Goal: Information Seeking & Learning: Learn about a topic

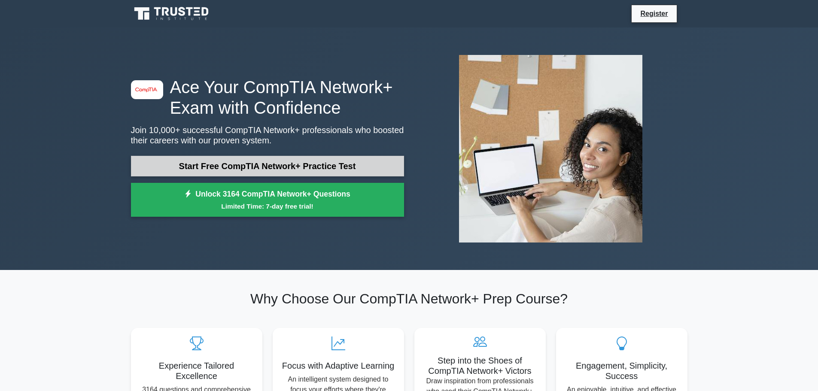
click at [288, 165] on link "Start Free CompTIA Network+ Practice Test" at bounding box center [267, 166] width 273 height 21
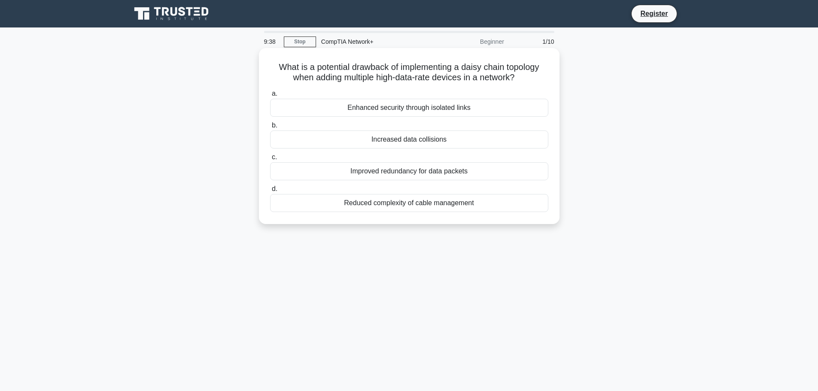
click at [393, 171] on div "Improved redundancy for data packets" at bounding box center [409, 171] width 278 height 18
click at [270, 160] on input "c. Improved redundancy for data packets" at bounding box center [270, 158] width 0 height 6
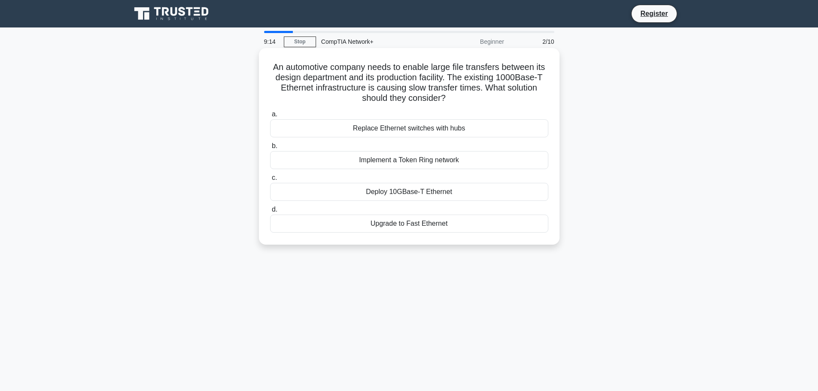
click at [398, 191] on div "Deploy 10GBase-T Ethernet" at bounding box center [409, 192] width 278 height 18
click at [270, 181] on input "c. Deploy 10GBase-T Ethernet" at bounding box center [270, 178] width 0 height 6
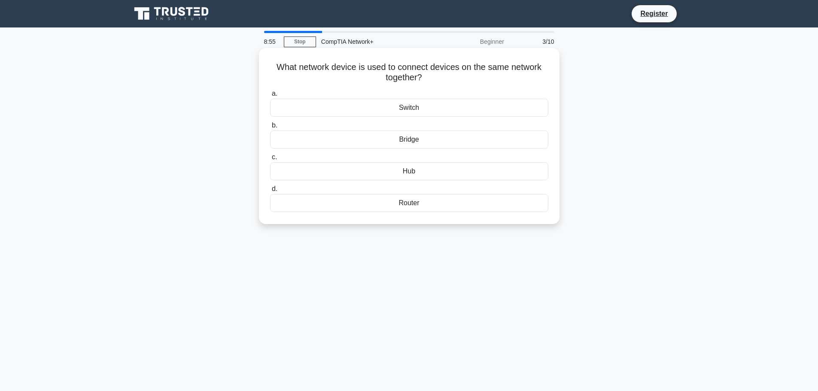
click at [420, 101] on div "Switch" at bounding box center [409, 108] width 278 height 18
click at [270, 97] on input "a. Switch" at bounding box center [270, 94] width 0 height 6
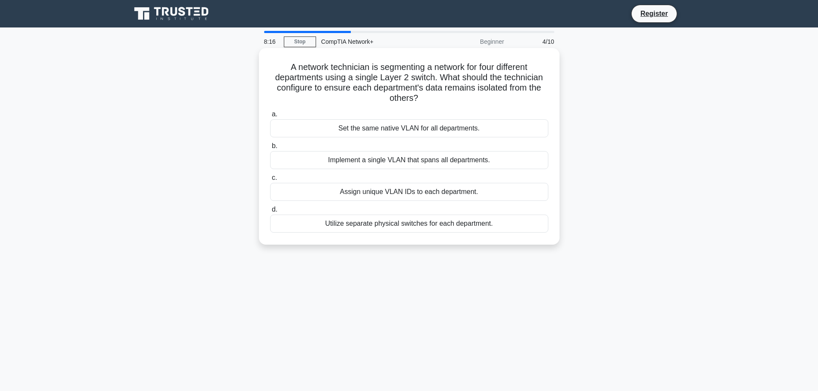
click at [475, 192] on div "Assign unique VLAN IDs to each department." at bounding box center [409, 192] width 278 height 18
click at [270, 181] on input "c. Assign unique VLAN IDs to each department." at bounding box center [270, 178] width 0 height 6
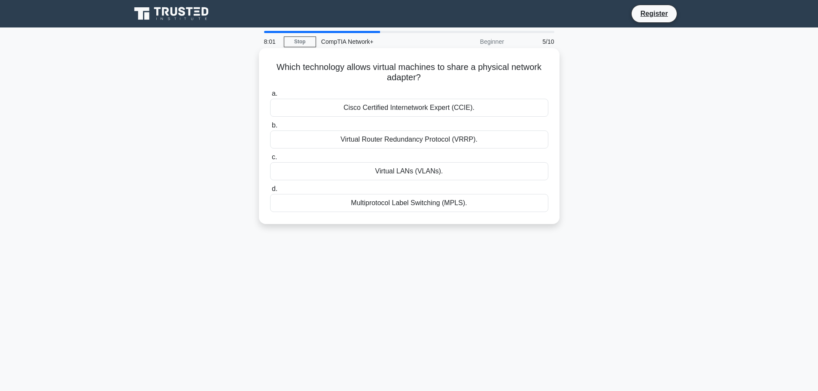
click at [478, 205] on div "Multiprotocol Label Switching (MPLS)." at bounding box center [409, 203] width 278 height 18
click at [270, 192] on input "d. Multiprotocol Label Switching (MPLS)." at bounding box center [270, 189] width 0 height 6
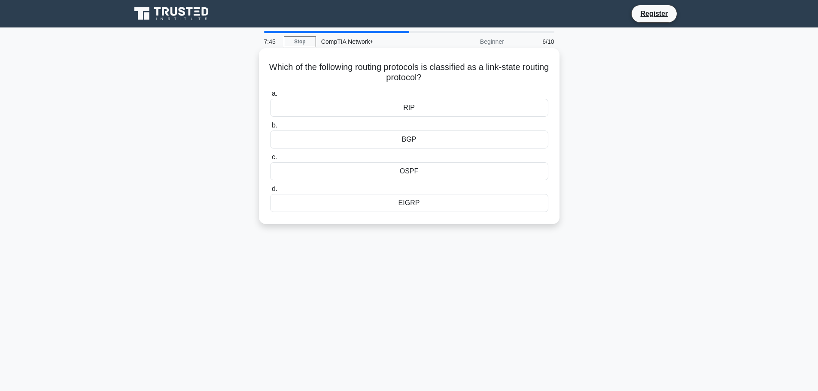
drag, startPoint x: 493, startPoint y: 139, endPoint x: 485, endPoint y: 171, distance: 33.0
click at [485, 171] on div "a. RIP b. BGP c." at bounding box center [409, 150] width 289 height 127
click at [485, 171] on div "OSPF" at bounding box center [409, 171] width 278 height 18
click at [270, 160] on input "c. OSPF" at bounding box center [270, 158] width 0 height 6
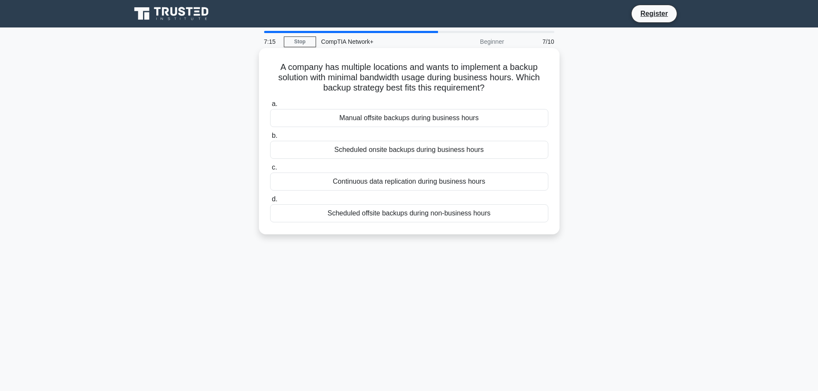
click at [495, 183] on div "Continuous data replication during business hours" at bounding box center [409, 182] width 278 height 18
click at [270, 171] on input "c. Continuous data replication during business hours" at bounding box center [270, 168] width 0 height 6
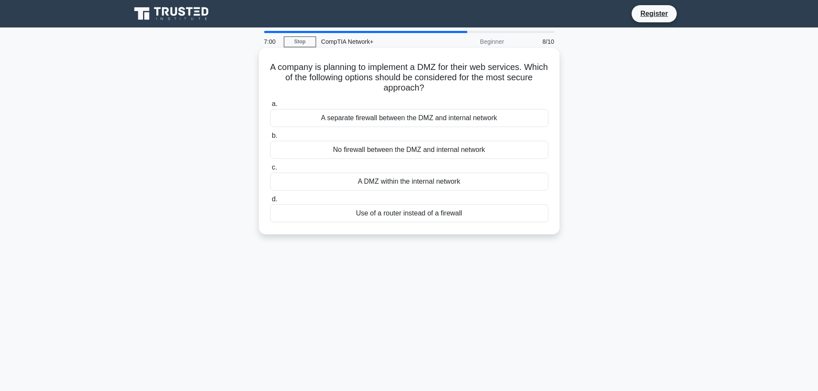
click at [506, 122] on div "A separate firewall between the DMZ and internal network" at bounding box center [409, 118] width 278 height 18
click at [270, 107] on input "a. A separate firewall between the DMZ and internal network" at bounding box center [270, 104] width 0 height 6
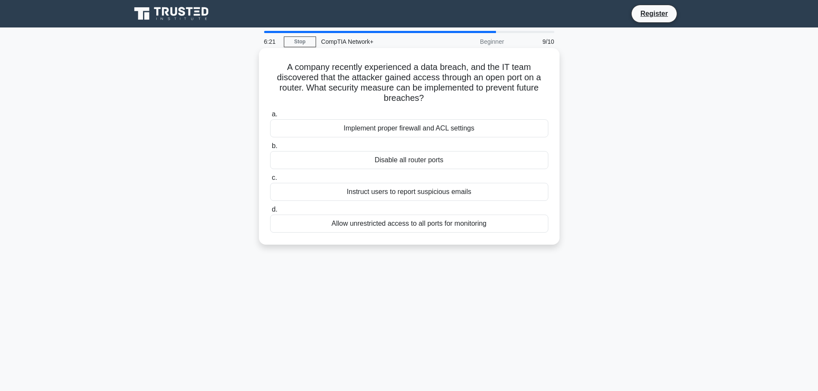
click at [491, 125] on div "Implement proper firewall and ACL settings" at bounding box center [409, 128] width 278 height 18
click at [270, 117] on input "a. Implement proper firewall and ACL settings" at bounding box center [270, 115] width 0 height 6
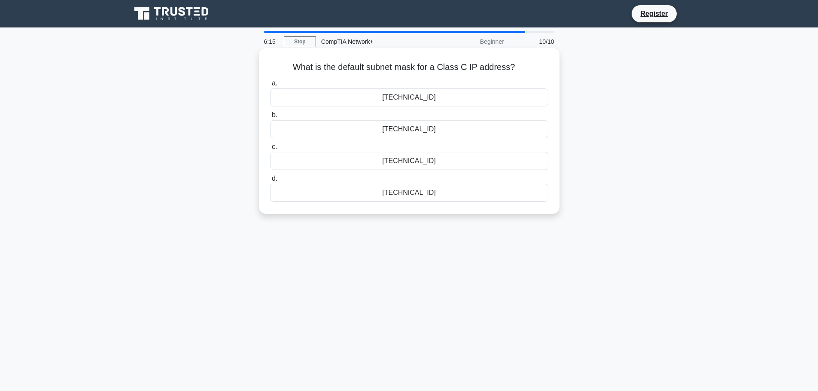
click at [475, 131] on div "255.255.255.0" at bounding box center [409, 129] width 278 height 18
click at [270, 118] on input "b. 255.255.255.0" at bounding box center [270, 116] width 0 height 6
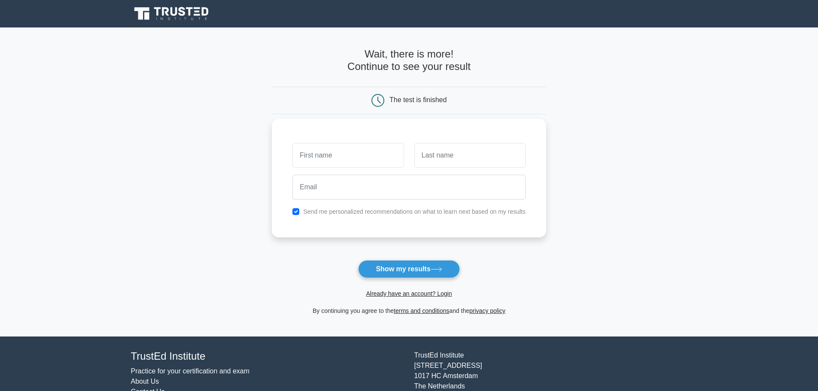
click at [383, 162] on input "text" at bounding box center [348, 155] width 111 height 25
click at [386, 155] on input "text" at bounding box center [348, 155] width 111 height 25
type input "jess"
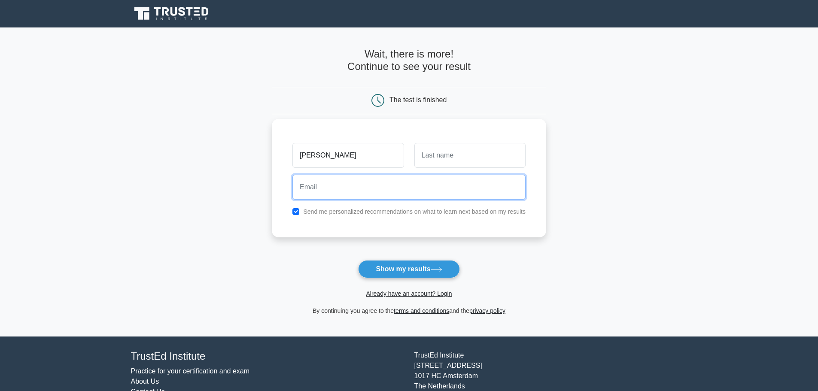
click at [393, 193] on input "email" at bounding box center [409, 187] width 233 height 25
type input "dummylinkdummy@gmail.com"
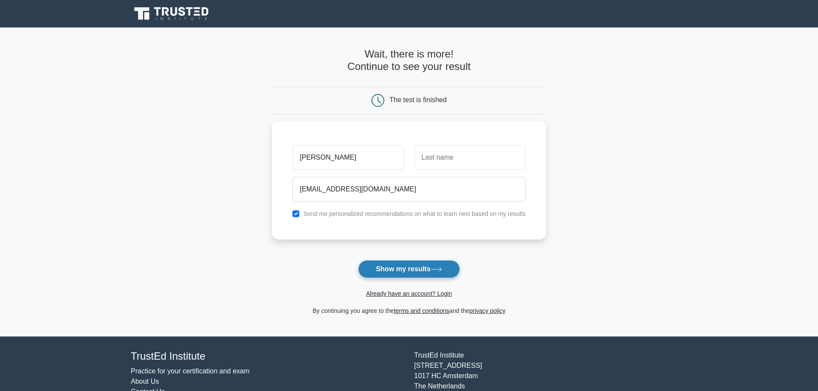
click at [418, 265] on button "Show my results" at bounding box center [408, 269] width 101 height 18
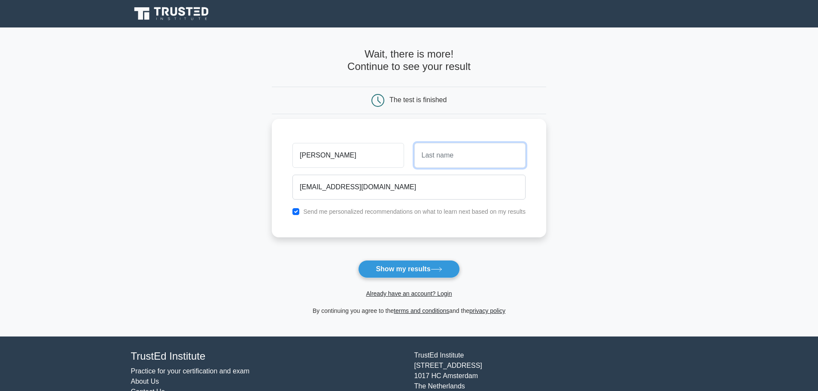
click at [433, 160] on input "text" at bounding box center [469, 155] width 111 height 25
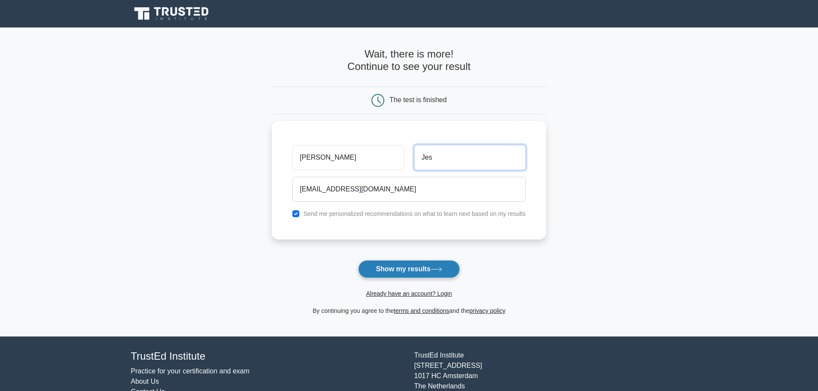
type input "Jes"
click at [417, 271] on button "Show my results" at bounding box center [408, 269] width 101 height 18
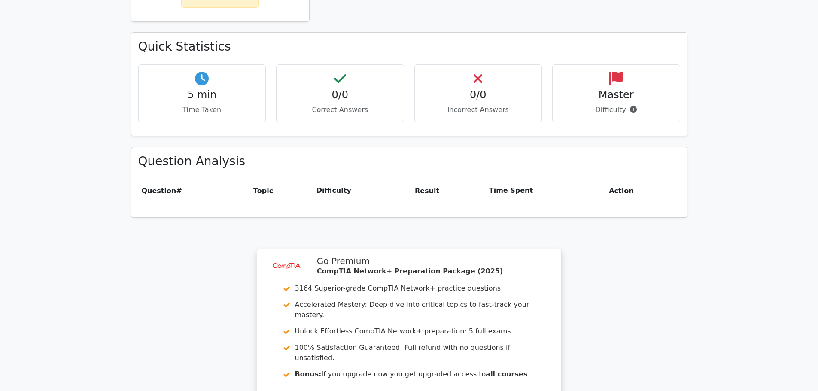
scroll to position [558, 0]
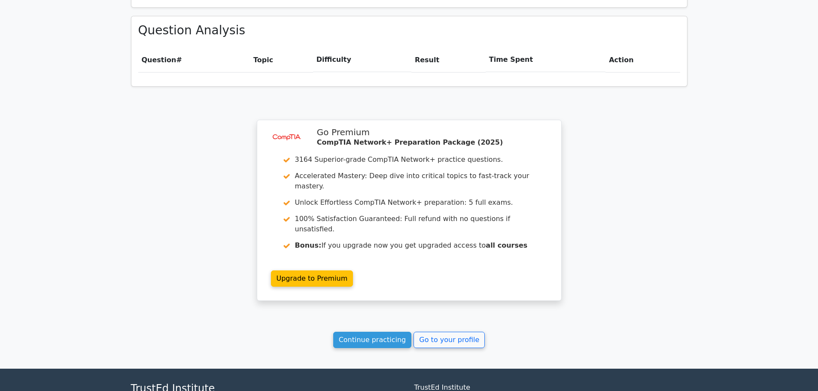
click at [156, 56] on span "Question" at bounding box center [159, 60] width 35 height 8
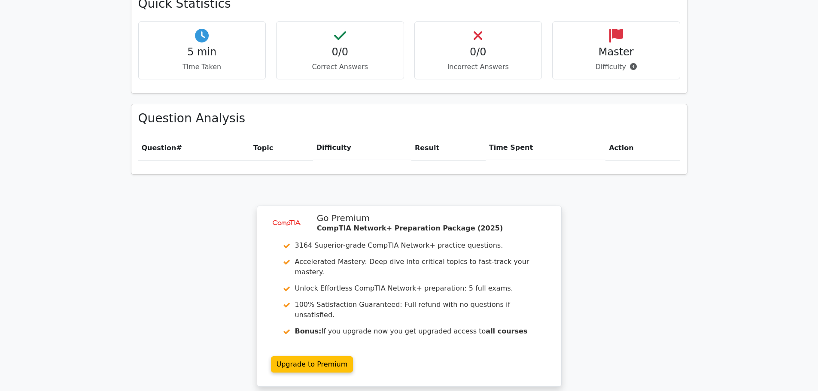
scroll to position [597, 0]
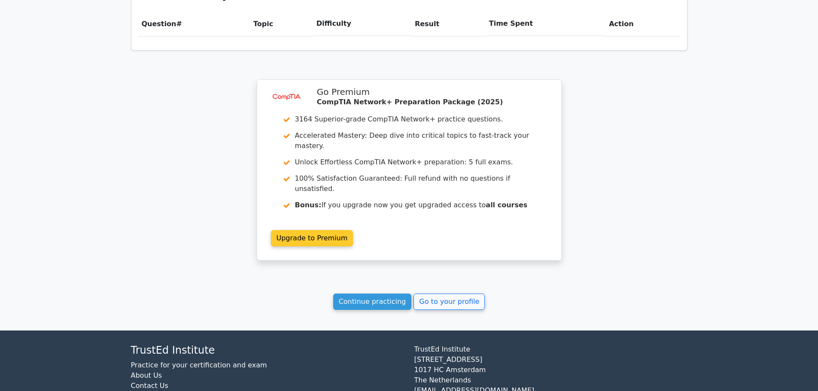
click at [311, 230] on link "Upgrade to Premium" at bounding box center [312, 238] width 82 height 16
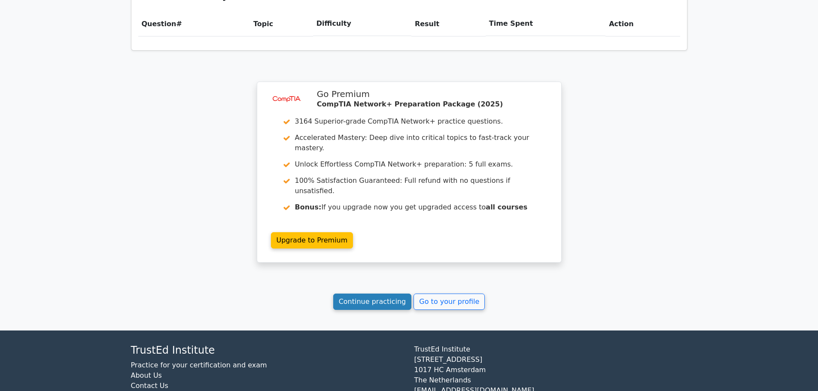
click at [369, 294] on link "Continue practicing" at bounding box center [372, 302] width 79 height 16
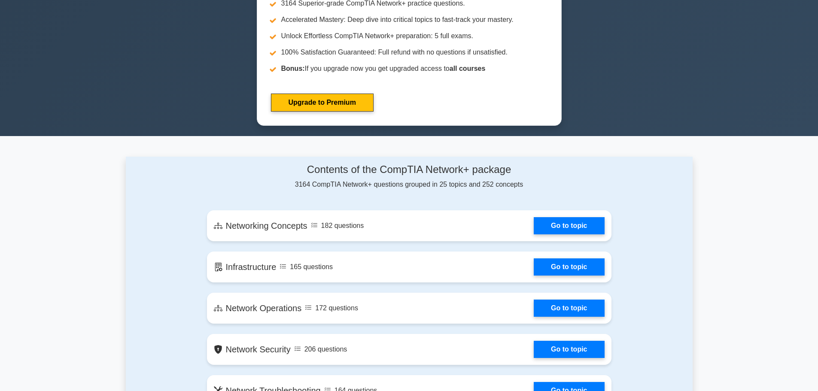
scroll to position [387, 0]
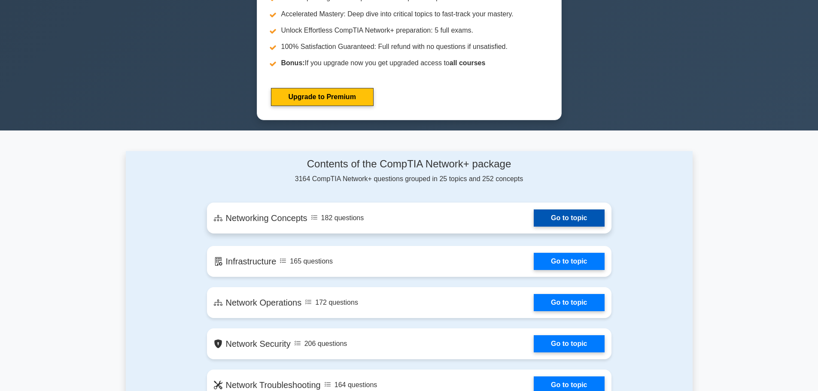
click at [573, 213] on link "Go to topic" at bounding box center [569, 218] width 70 height 17
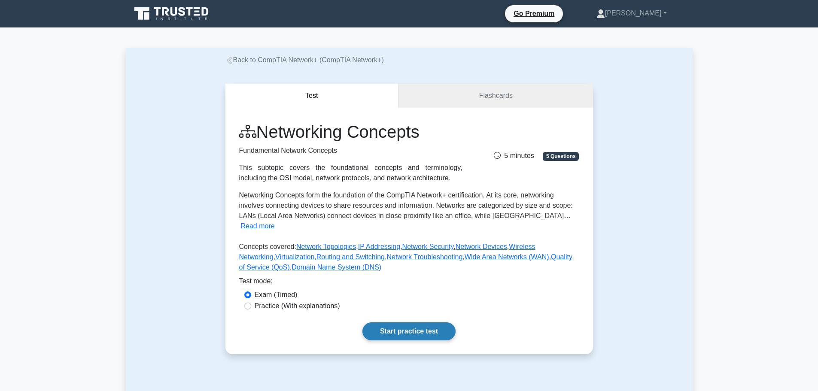
click at [411, 325] on link "Start practice test" at bounding box center [409, 332] width 93 height 18
click at [275, 301] on label "Practice (With explanations)" at bounding box center [297, 306] width 85 height 10
click at [251, 303] on input "Practice (With explanations)" at bounding box center [247, 306] width 7 height 7
radio input "true"
click at [381, 323] on link "Start practice test" at bounding box center [409, 332] width 93 height 18
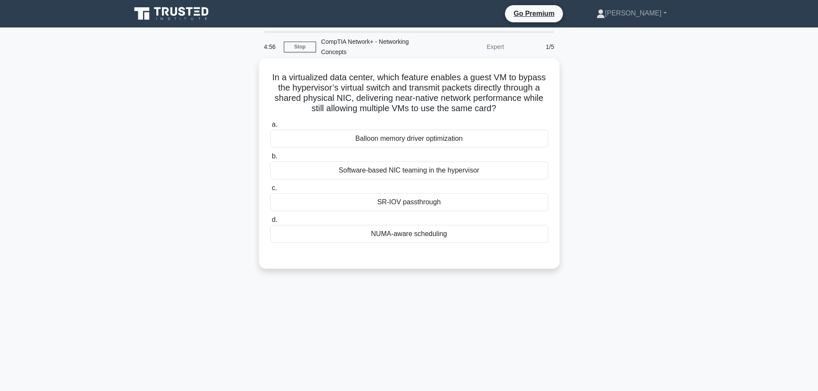
click at [387, 234] on div "NUMA-aware scheduling" at bounding box center [409, 234] width 278 height 18
click at [270, 223] on input "d. NUMA-aware scheduling" at bounding box center [270, 220] width 0 height 6
